Goal: Task Accomplishment & Management: Use online tool/utility

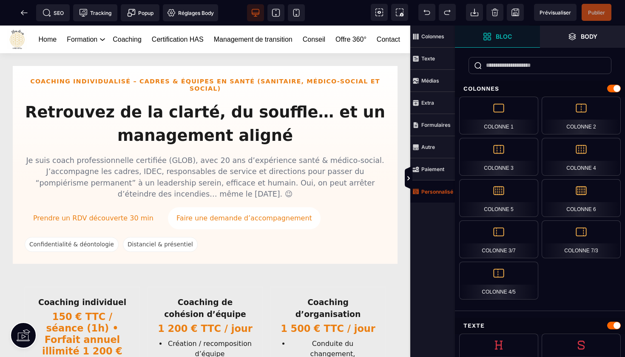
click at [434, 186] on span "Personnalisé" at bounding box center [432, 191] width 45 height 22
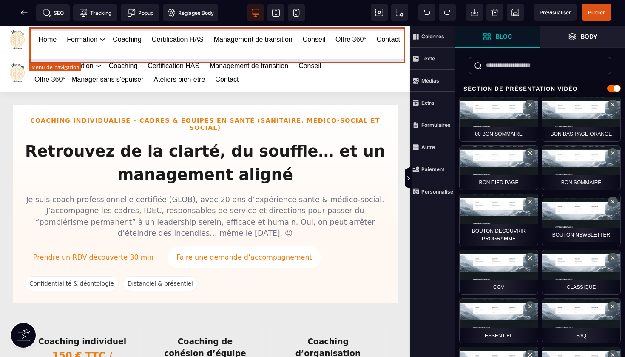
click at [374, 51] on nav "Home Formation Management et leadership Gestion des risques en santé Management…" at bounding box center [220, 39] width 372 height 22
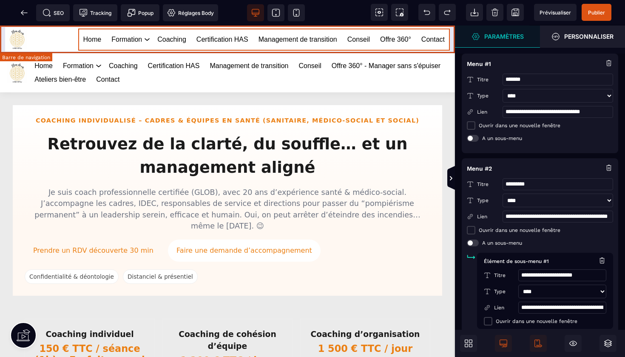
click at [373, 26] on div "Home Formation Management et leadership Gestion des risques en santé Management…" at bounding box center [227, 40] width 455 height 28
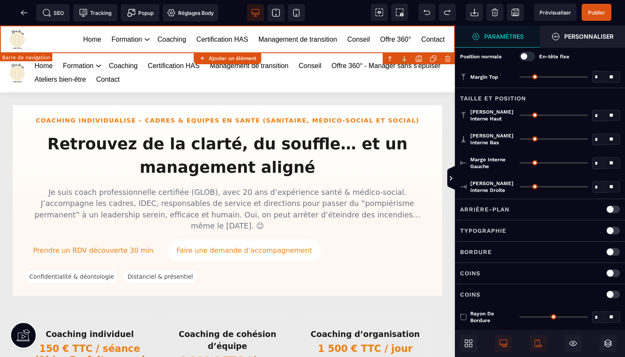
type input "*"
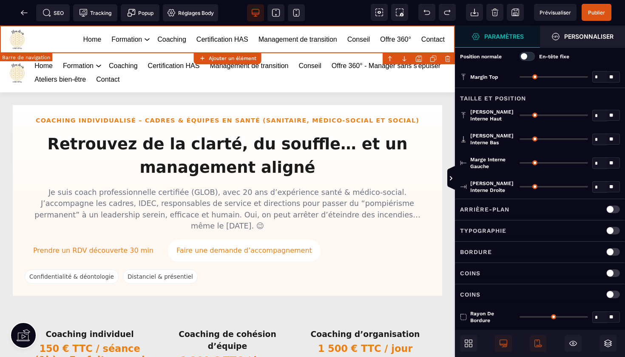
type input "**"
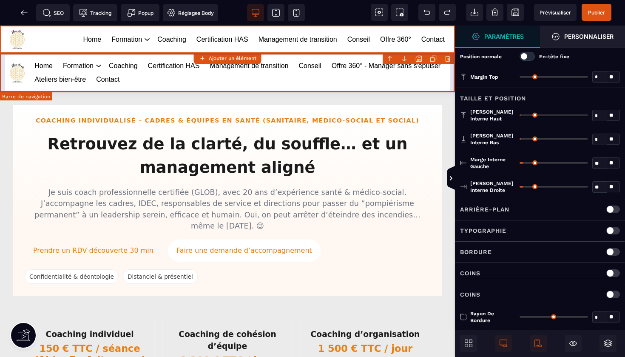
click at [449, 57] on body "B I U S A ******* Ajouter un élément" at bounding box center [312, 178] width 625 height 357
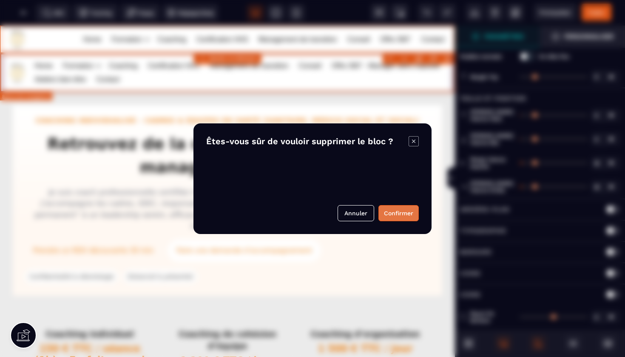
click at [401, 211] on button "Confirmer" at bounding box center [398, 213] width 40 height 16
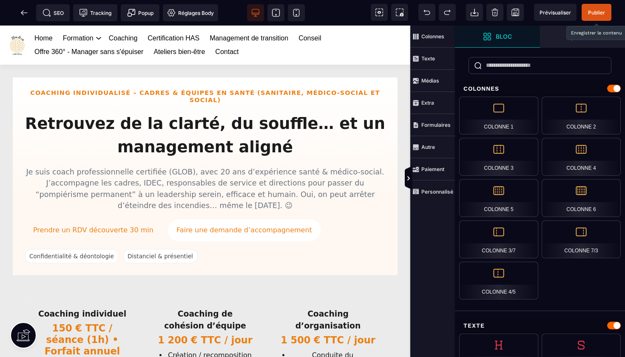
click at [594, 14] on span "Publier" at bounding box center [596, 12] width 17 height 6
click at [24, 11] on icon at bounding box center [24, 13] width 9 height 9
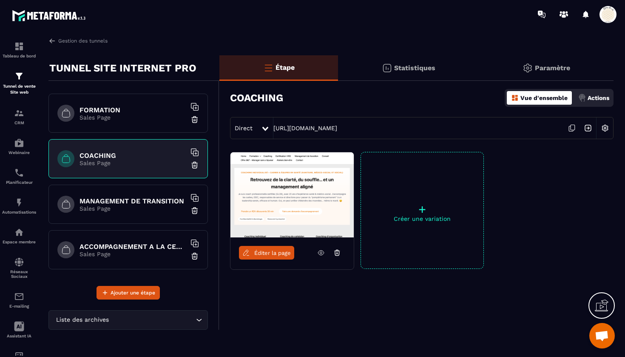
scroll to position [145, 0]
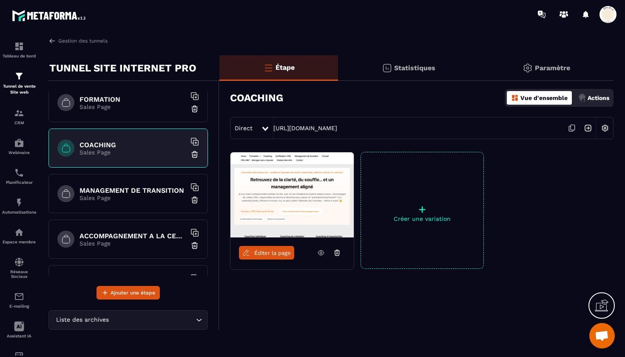
click at [145, 195] on p "Sales Page" at bounding box center [133, 197] width 106 height 7
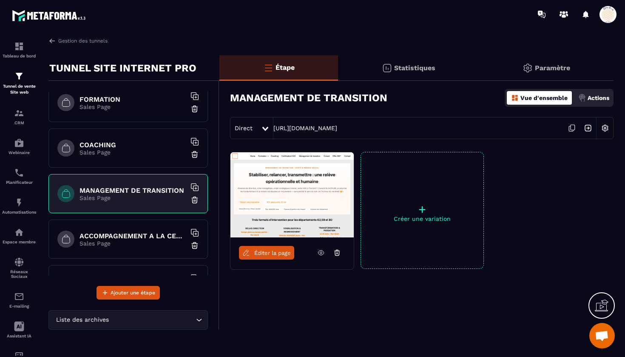
click at [263, 254] on span "Éditer la page" at bounding box center [272, 253] width 37 height 6
